Goal: Communication & Community: Participate in discussion

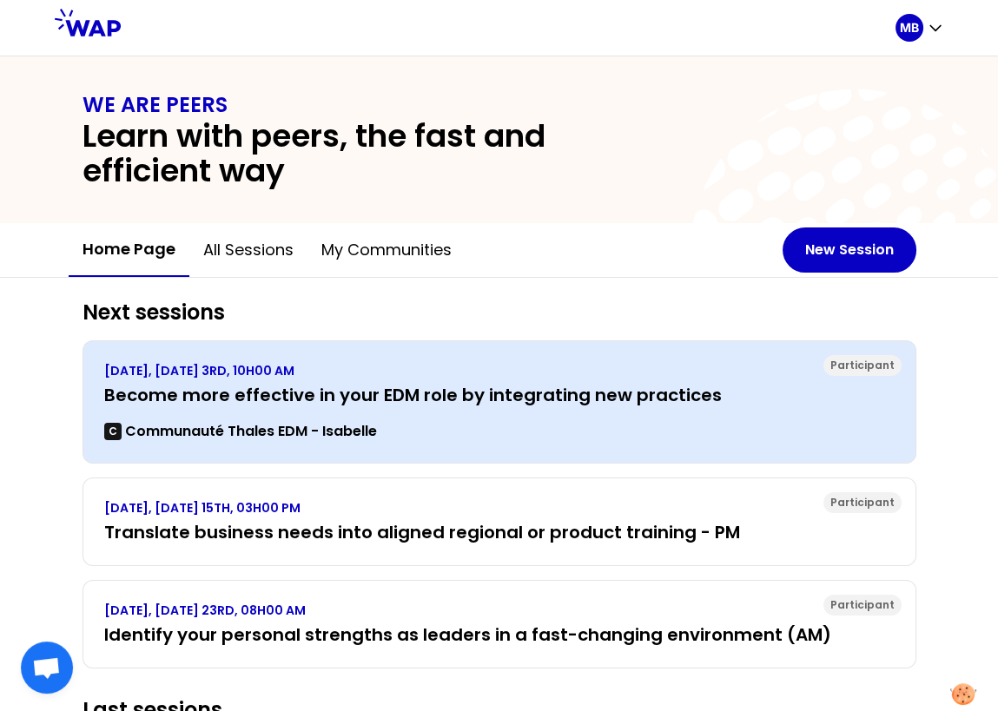
click at [502, 421] on div "C Communauté Thales EDM - Isabelle" at bounding box center [499, 431] width 790 height 21
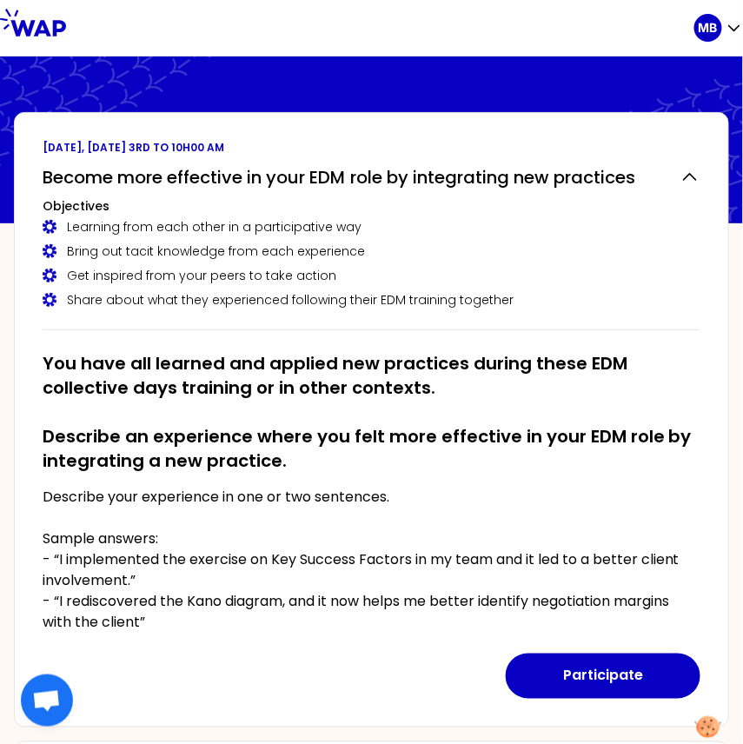
scroll to position [44, 0]
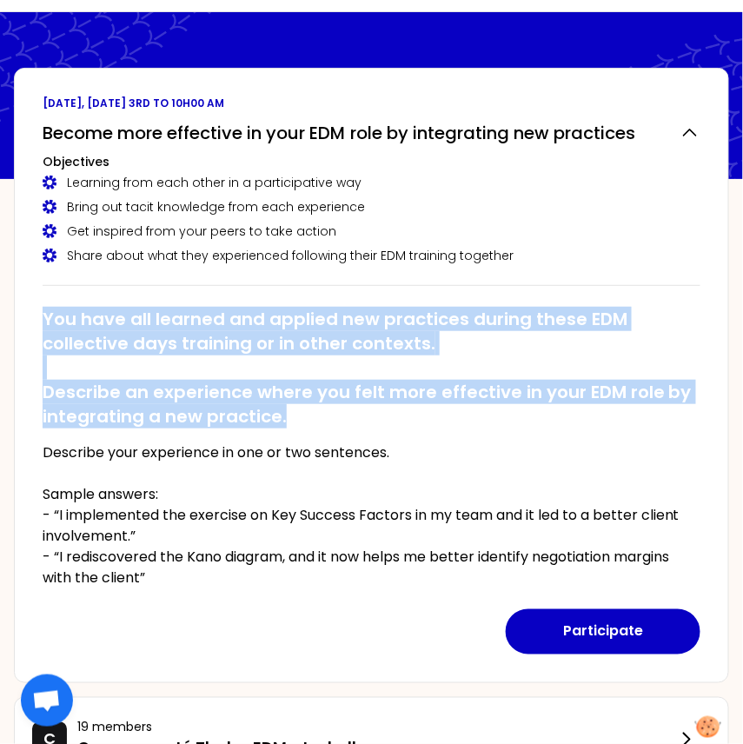
drag, startPoint x: 45, startPoint y: 311, endPoint x: 301, endPoint y: 417, distance: 276.5
click at [301, 417] on h2 "You have all learned and applied new practices during these EDM collective days…" at bounding box center [372, 368] width 658 height 122
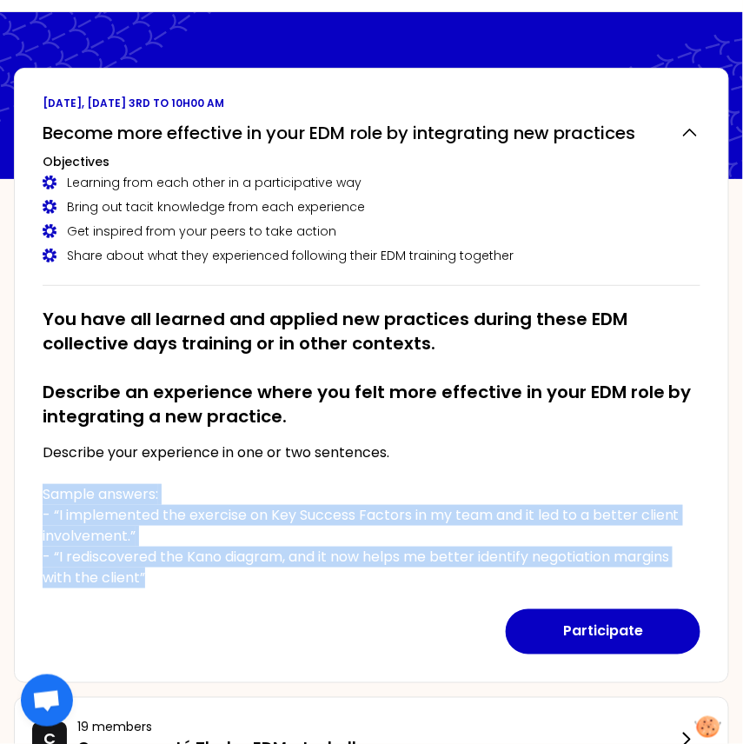
drag, startPoint x: 166, startPoint y: 575, endPoint x: 43, endPoint y: 493, distance: 148.4
click at [43, 493] on p "Describe your experience in one or two sentences. Sample answers: - “I implemen…" at bounding box center [372, 515] width 658 height 146
click at [152, 574] on p "Describe your experience in one or two sentences. Sample answers: - “I implemen…" at bounding box center [372, 515] width 658 height 146
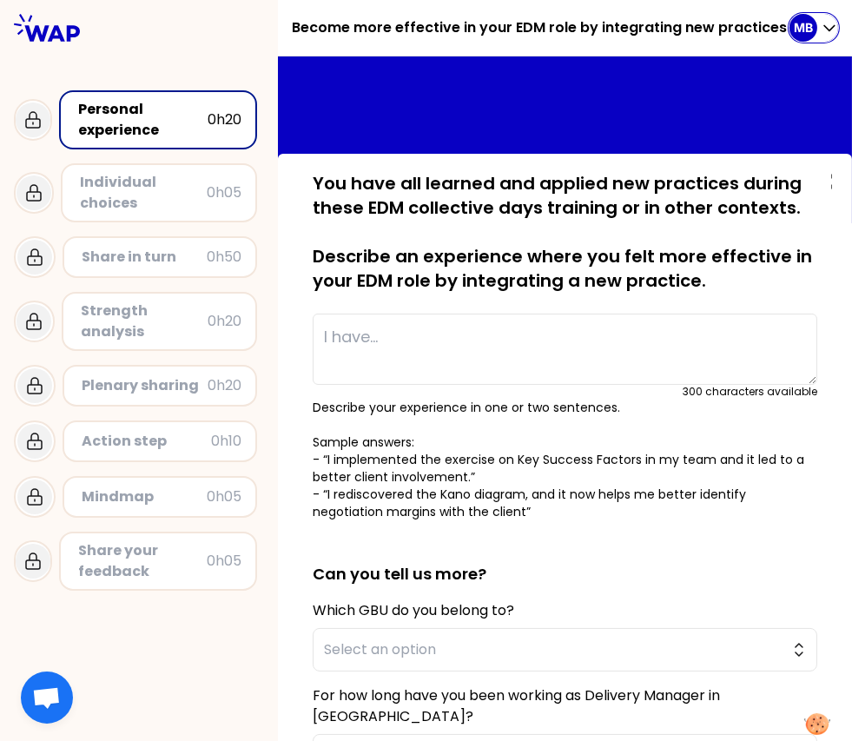
click at [804, 21] on p "MB" at bounding box center [803, 27] width 19 height 17
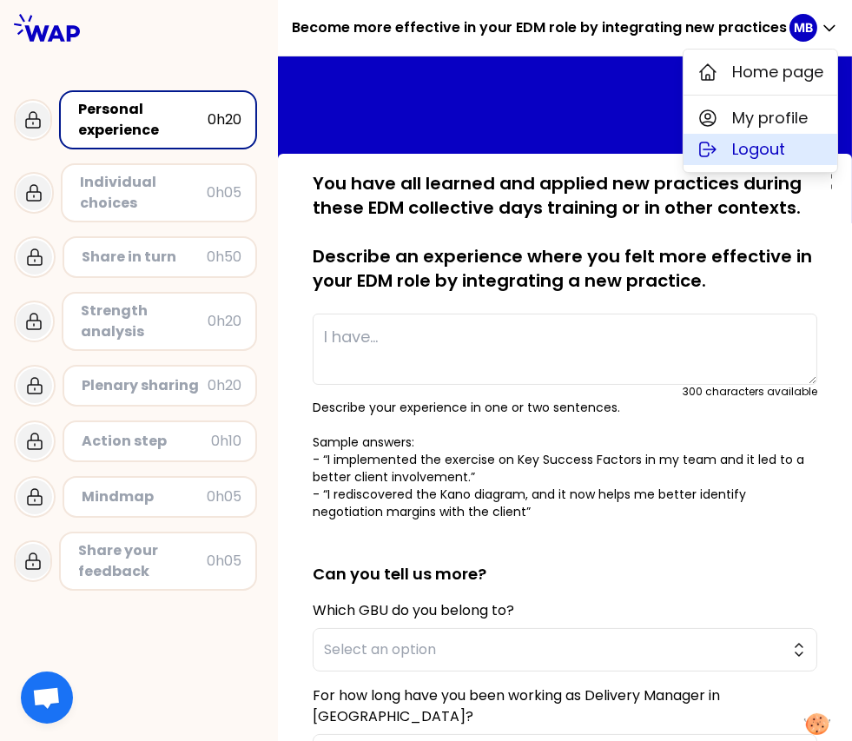
click at [757, 150] on span "Logout" at bounding box center [758, 149] width 53 height 24
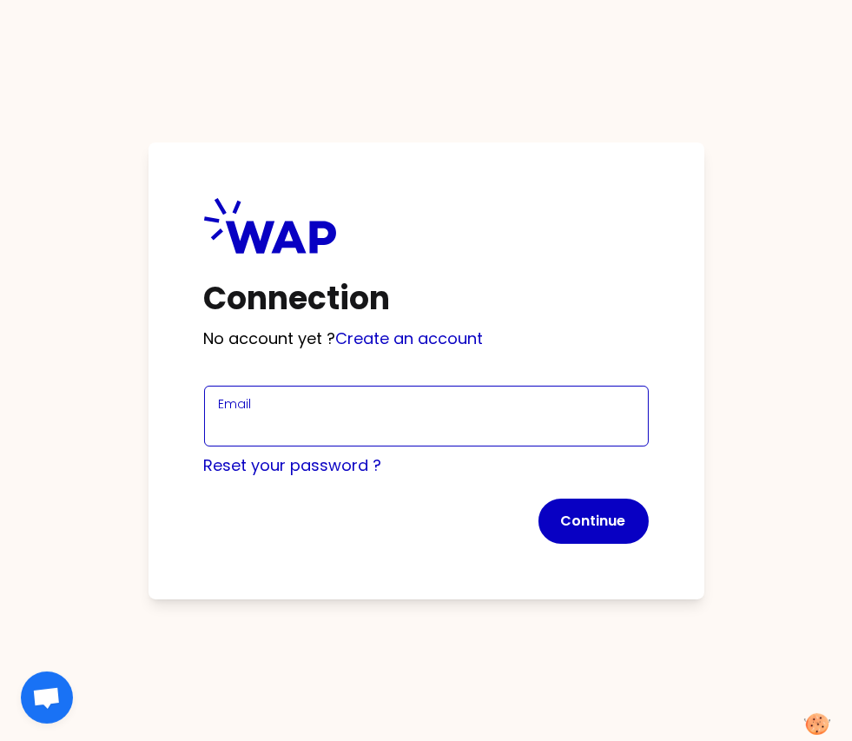
click at [266, 418] on input "Email" at bounding box center [426, 426] width 415 height 24
type input "marine.bourgeaud@wearepeers.com"
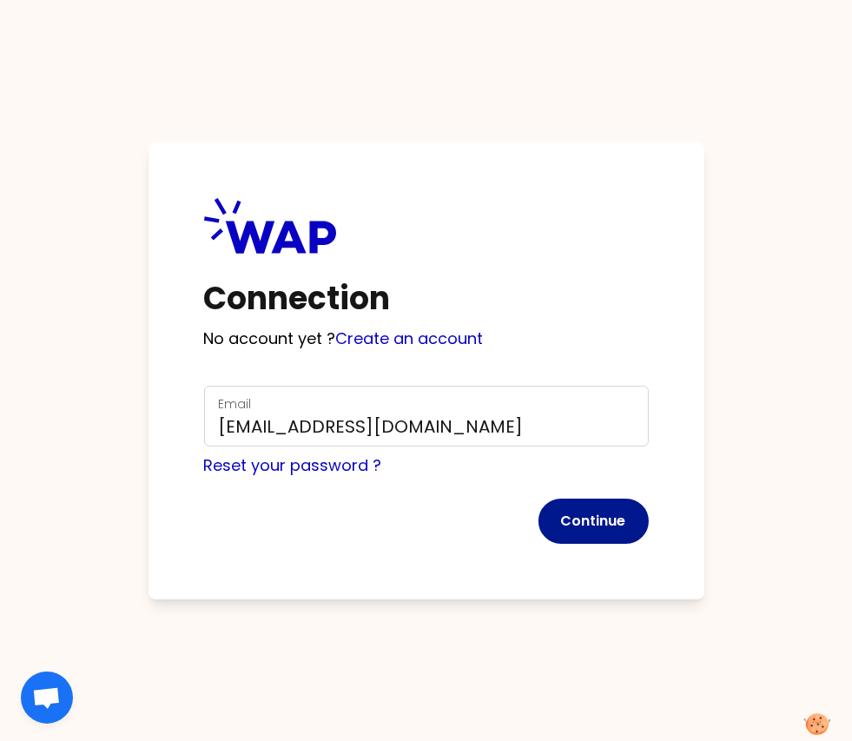
click at [573, 524] on button "Continue" at bounding box center [594, 521] width 110 height 45
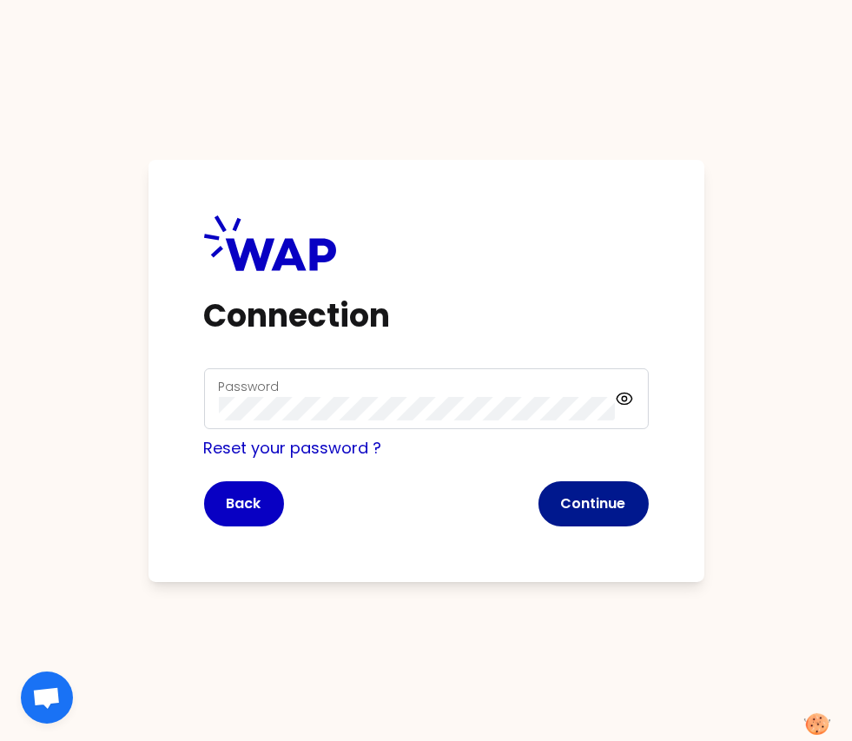
click at [582, 493] on button "Continue" at bounding box center [594, 503] width 110 height 45
